Goal: Go to known website: Go to known website

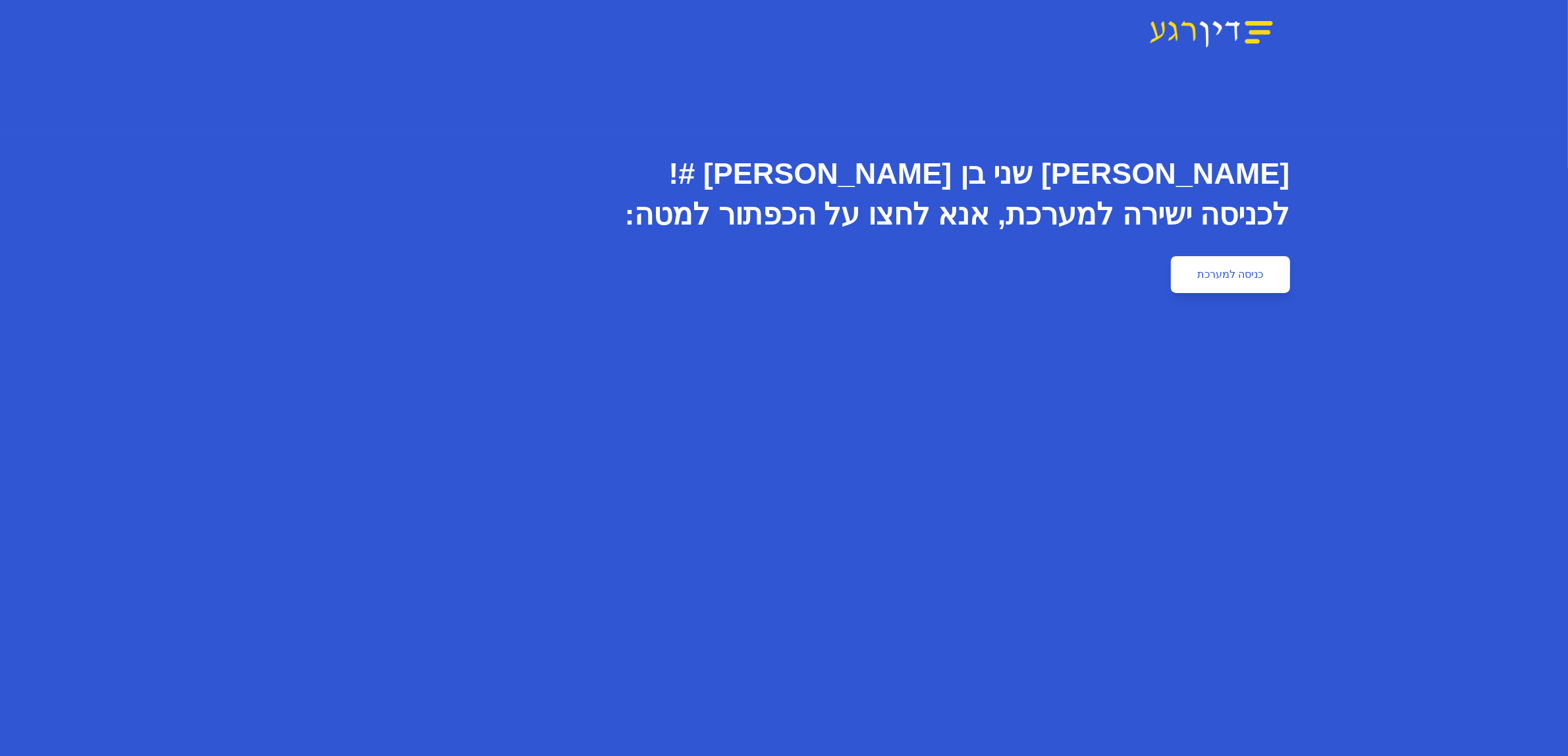
click at [1229, 285] on link "כניסה למערכת" at bounding box center [1230, 275] width 118 height 37
